Goal: Task Accomplishment & Management: Use online tool/utility

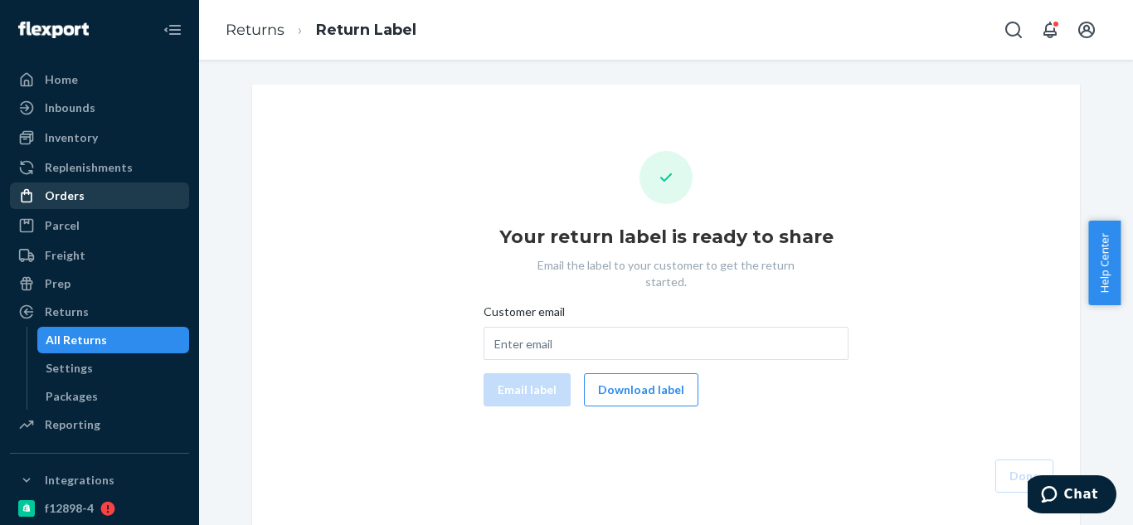
click at [79, 205] on div "Orders" at bounding box center [100, 195] width 176 height 23
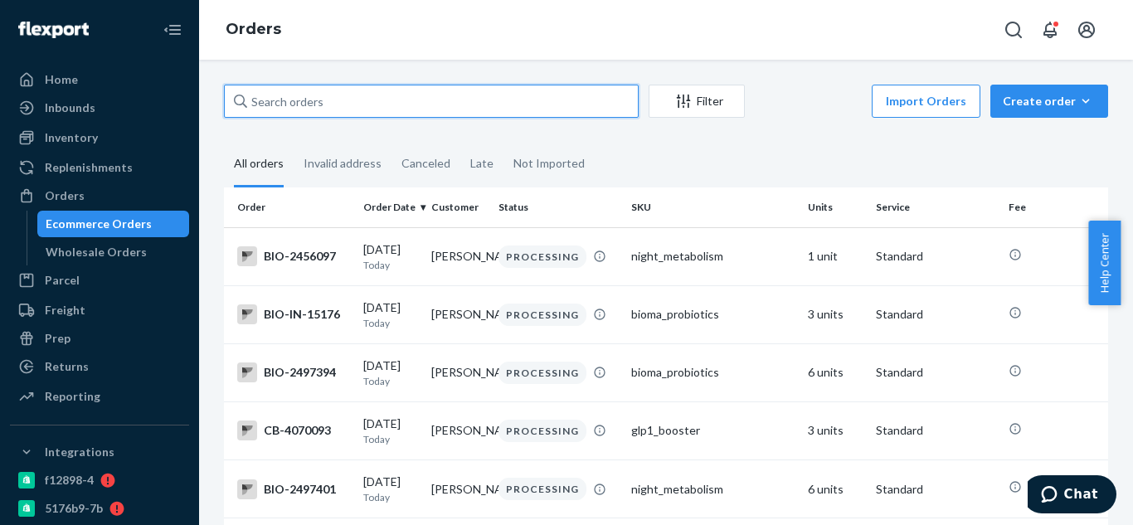
click at [496, 104] on input "text" at bounding box center [431, 101] width 415 height 33
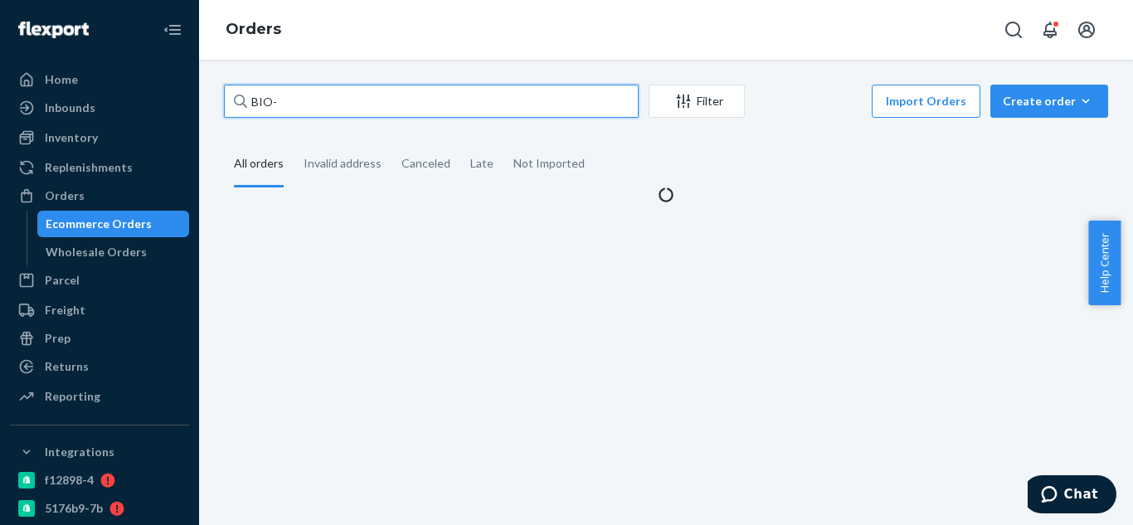
paste input "2257410"
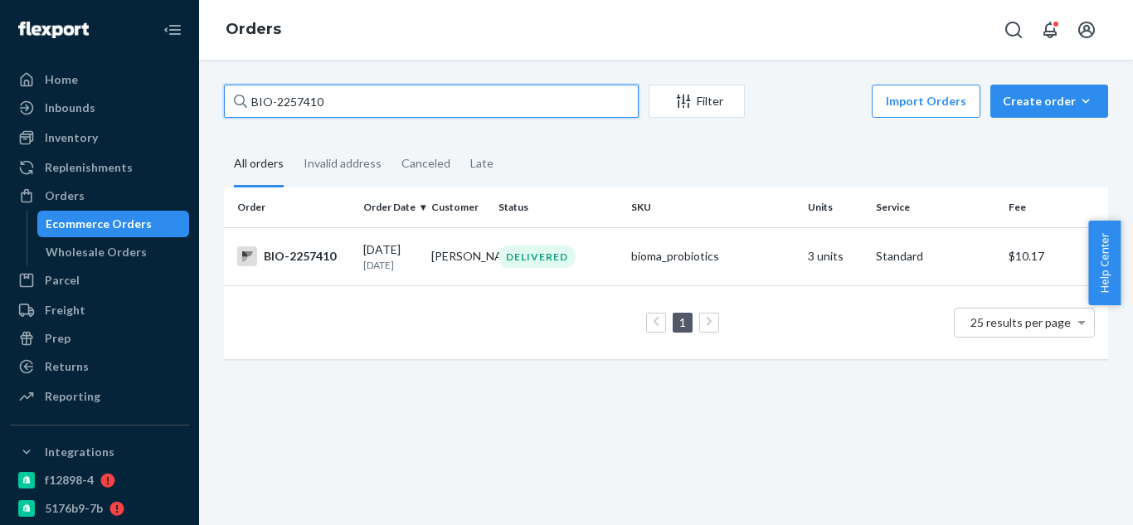
click at [503, 102] on input "BIO-2257410" at bounding box center [431, 101] width 415 height 33
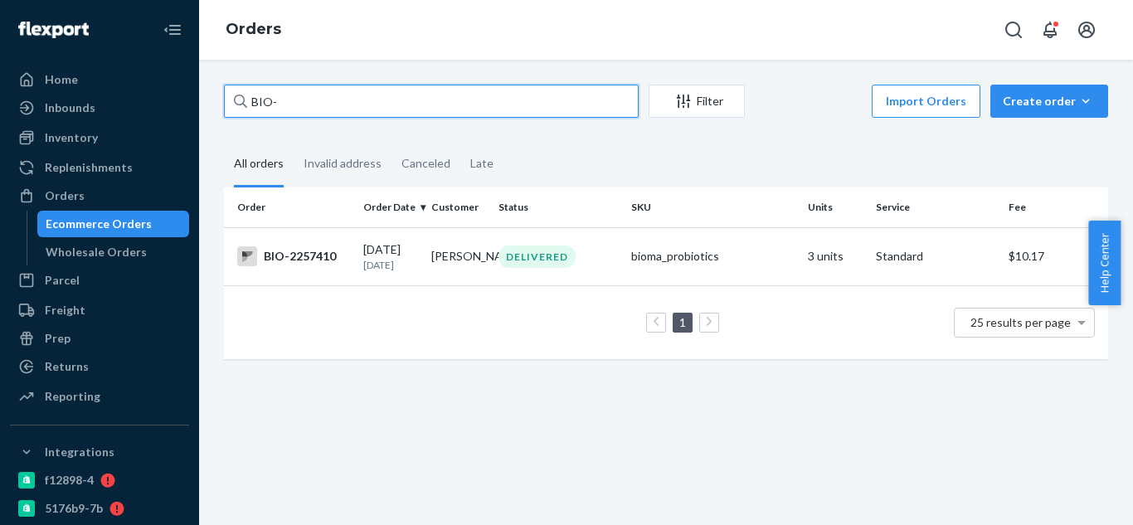
paste input "2488401"
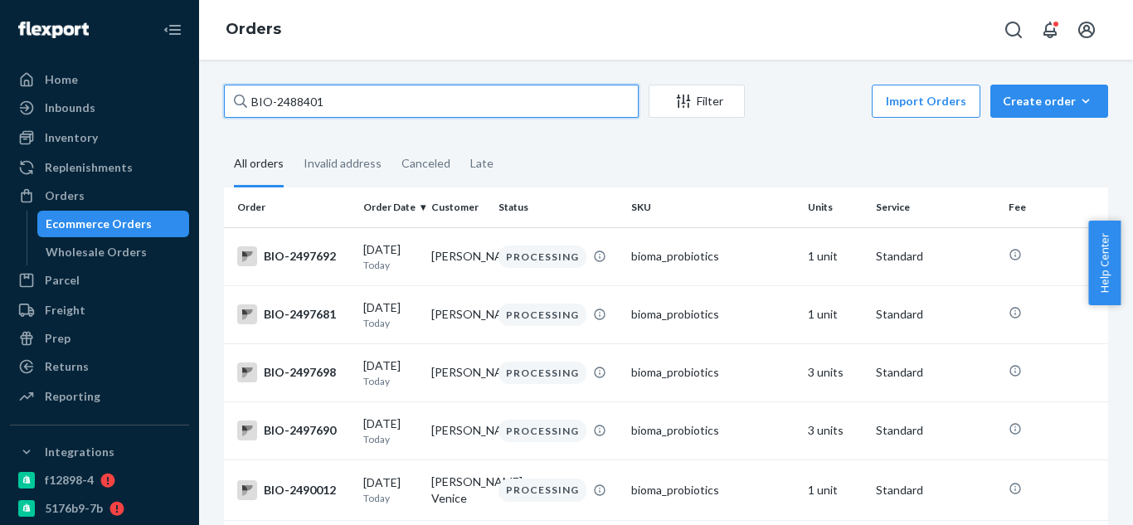
click at [469, 109] on input "BIO-2488401" at bounding box center [431, 101] width 415 height 33
type input "BIO-2488401"
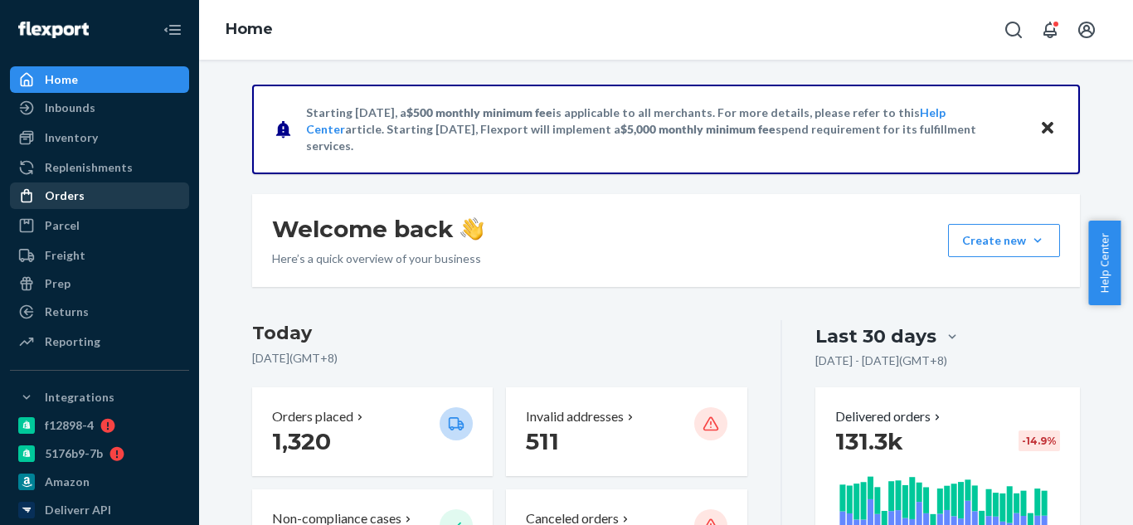
click at [88, 202] on div "Orders" at bounding box center [100, 195] width 176 height 23
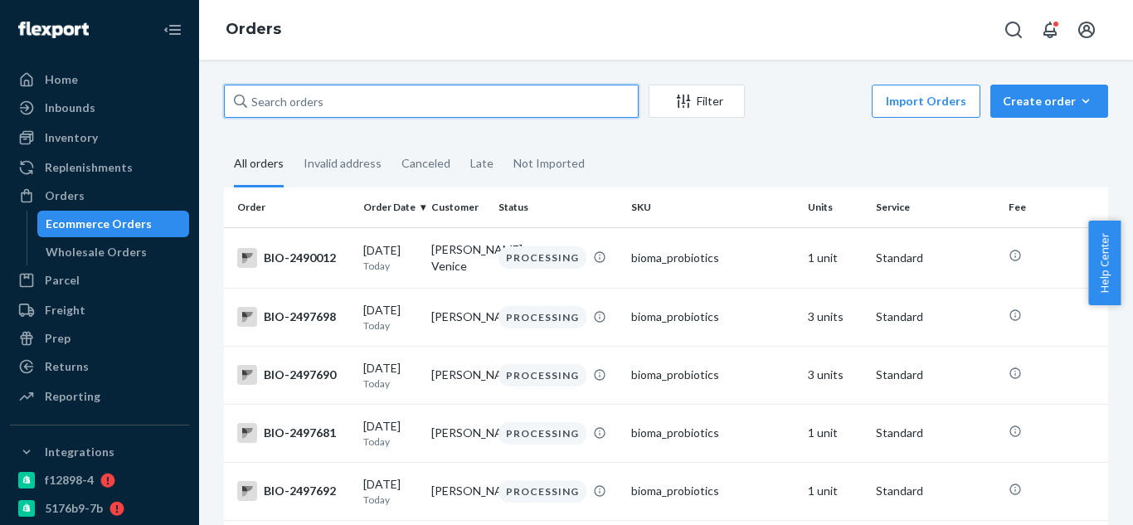
click at [295, 90] on input "text" at bounding box center [431, 101] width 415 height 33
paste input "2488401"
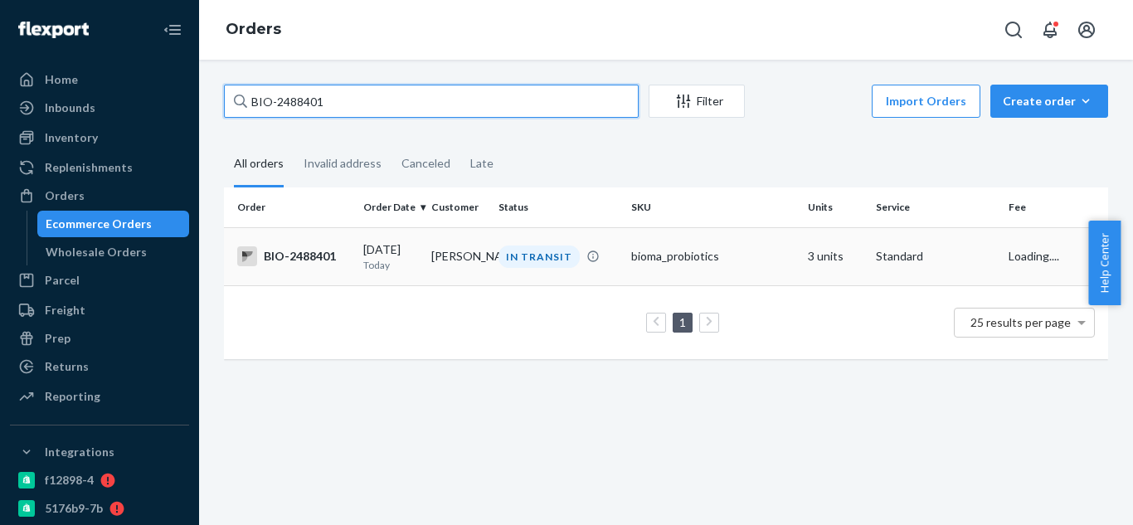
type input "BIO-2488401"
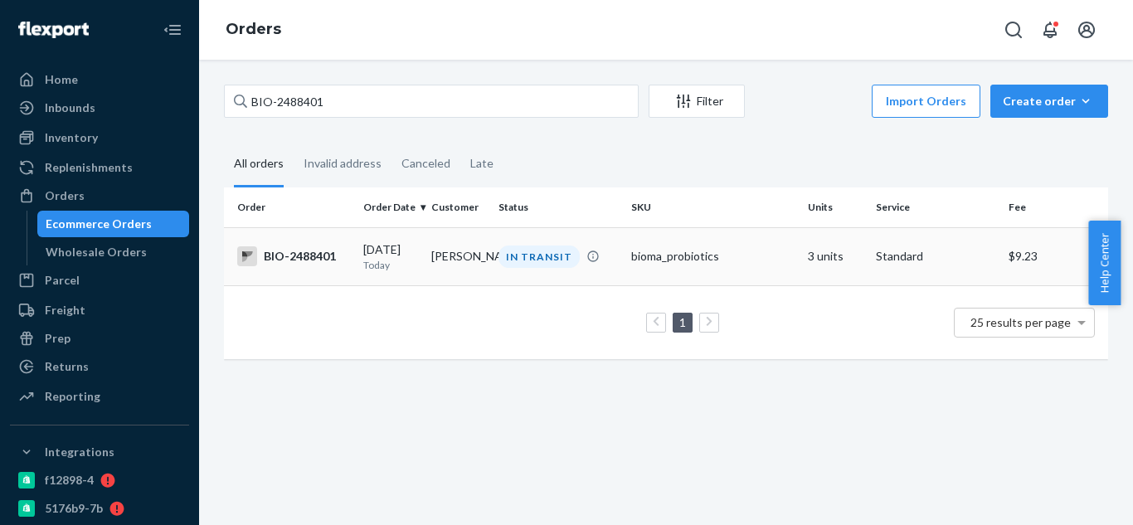
click at [333, 276] on td "BIO-2488401" at bounding box center [290, 256] width 133 height 58
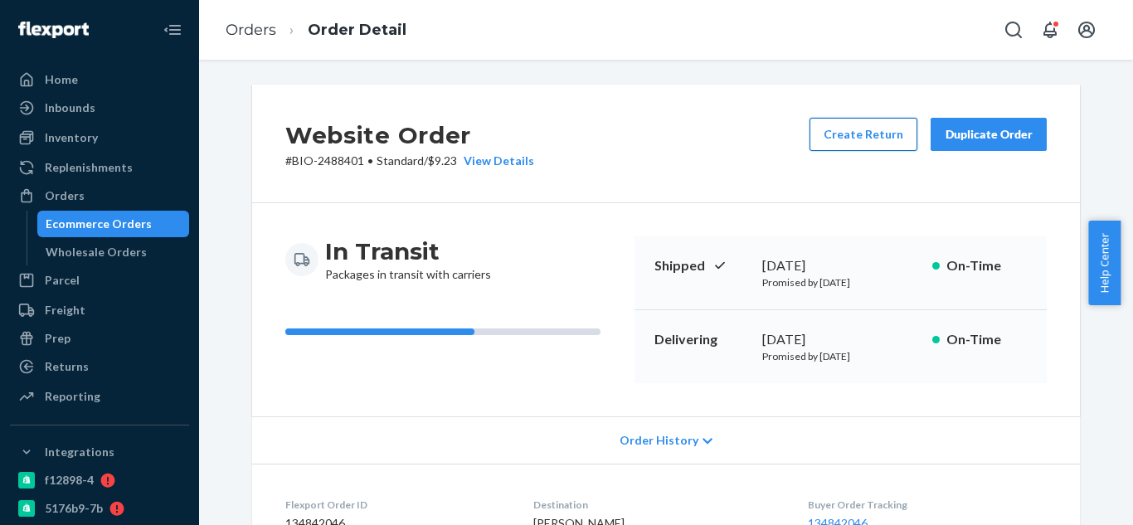
click at [862, 135] on button "Create Return" at bounding box center [863, 134] width 108 height 33
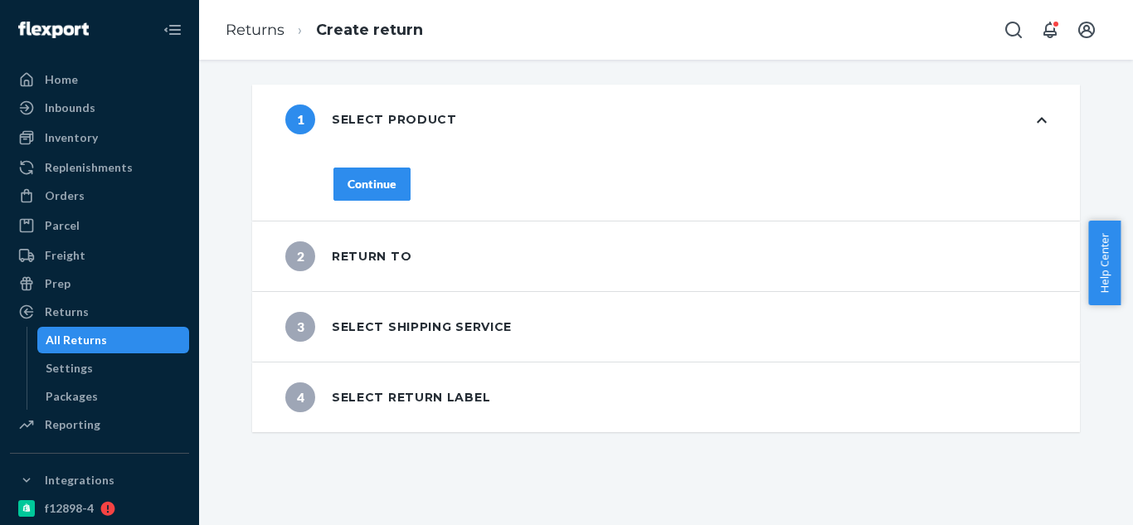
click at [364, 187] on div "Continue" at bounding box center [371, 184] width 49 height 17
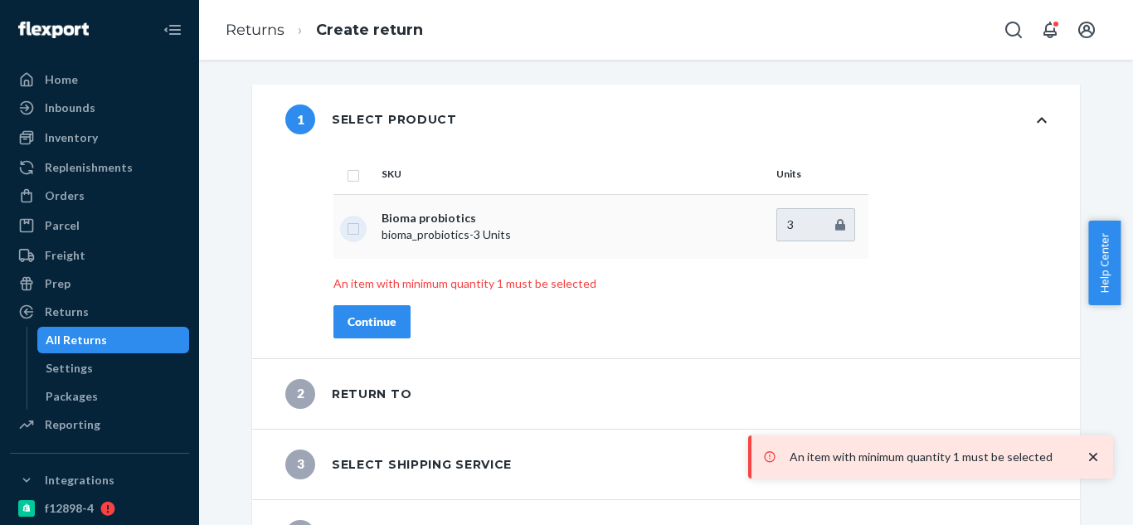
click at [347, 226] on input "checkbox" at bounding box center [353, 226] width 13 height 17
checkbox input "true"
click at [356, 311] on button "Continue" at bounding box center [371, 321] width 77 height 33
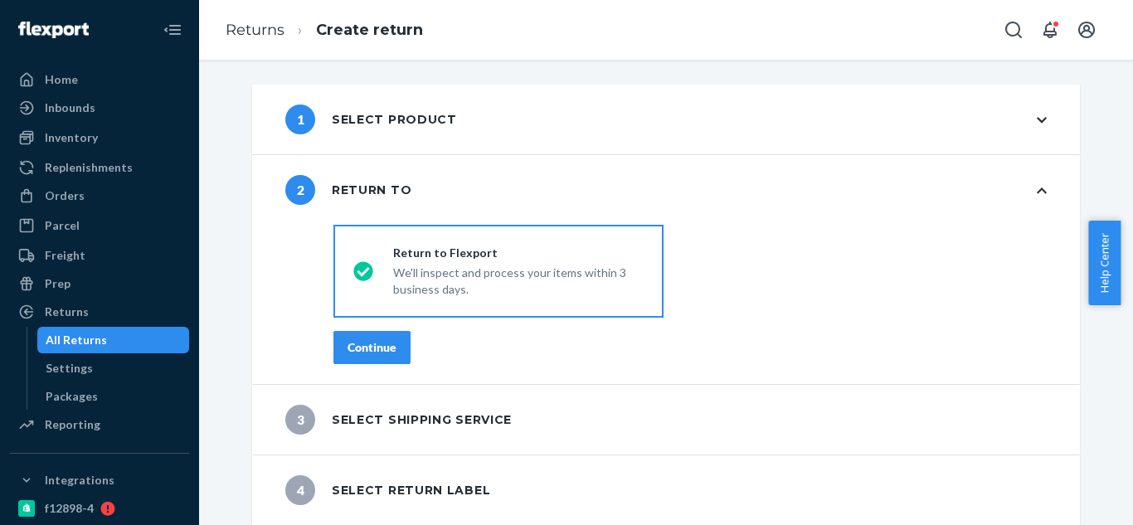
click at [355, 333] on button "Continue" at bounding box center [371, 347] width 77 height 33
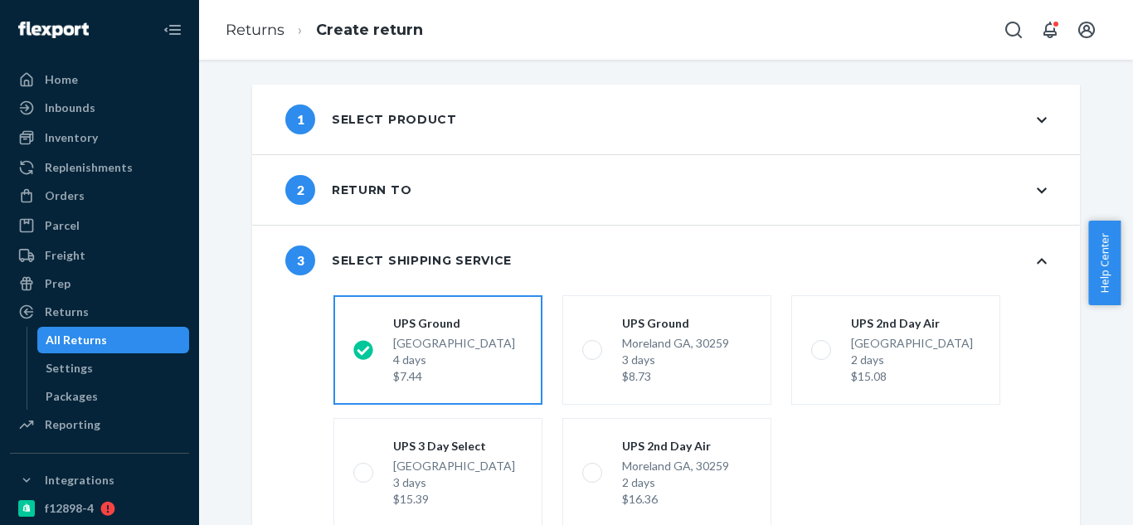
scroll to position [139, 0]
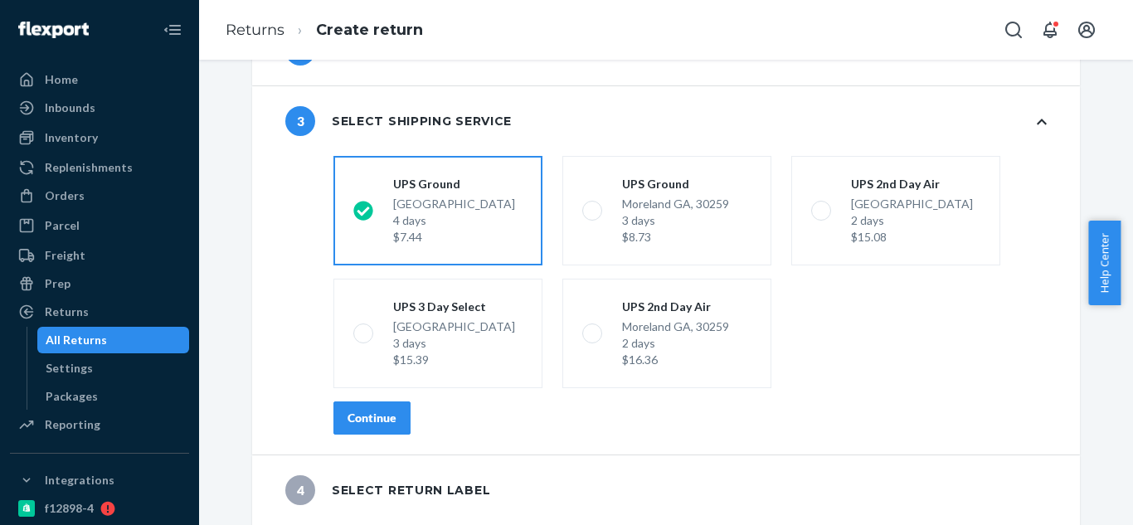
click at [367, 409] on button "Continue" at bounding box center [371, 417] width 77 height 33
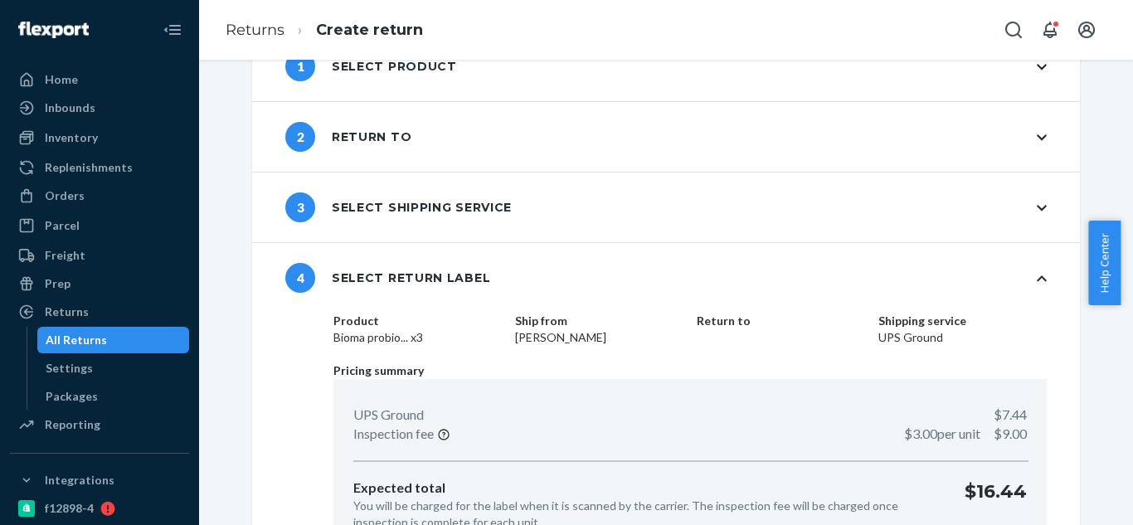
scroll to position [152, 0]
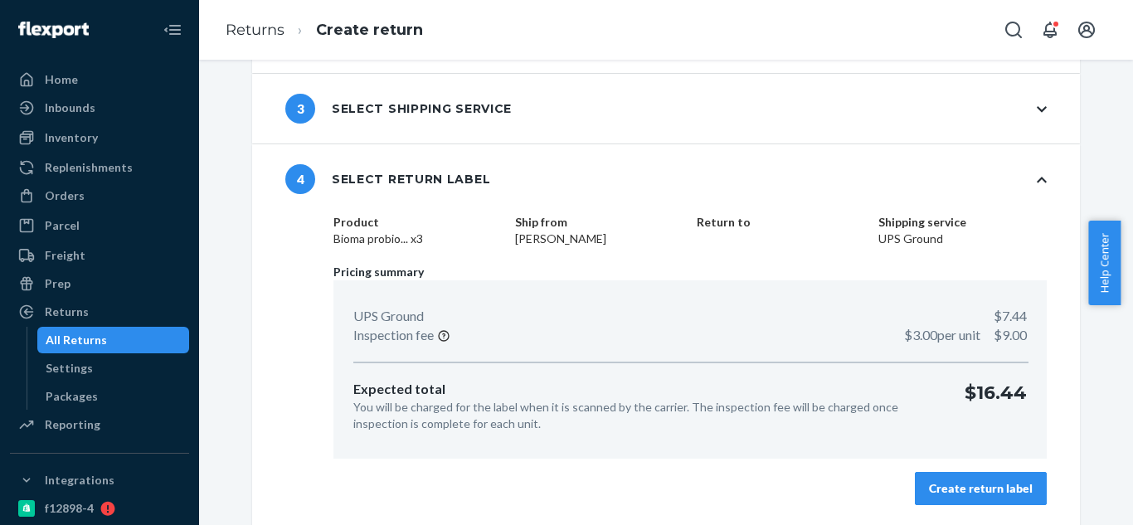
click at [964, 507] on div "Product Bioma probio... x3 Ship from Jenine McFarland Return to Shipping servic…" at bounding box center [690, 369] width 780 height 311
click at [969, 491] on div "Create return label" at bounding box center [981, 488] width 104 height 17
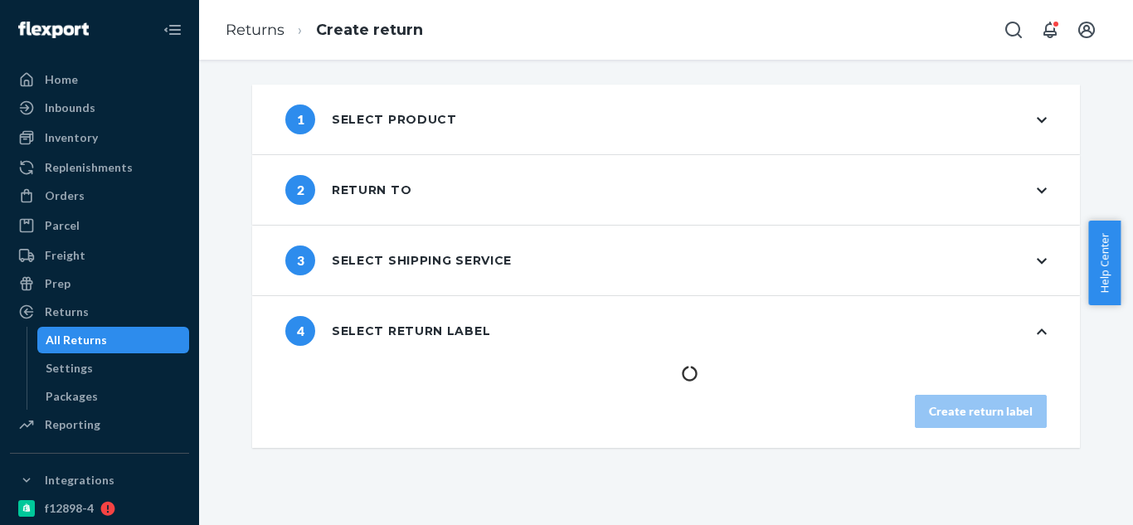
scroll to position [0, 0]
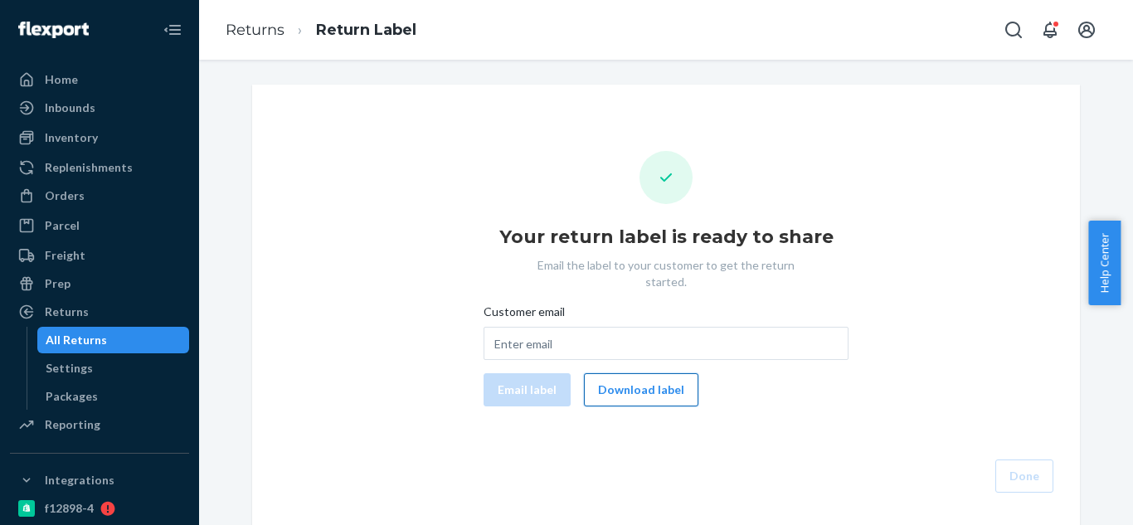
click at [616, 381] on button "Download label" at bounding box center [641, 389] width 114 height 33
